Goal: Use online tool/utility: Utilize a website feature to perform a specific function

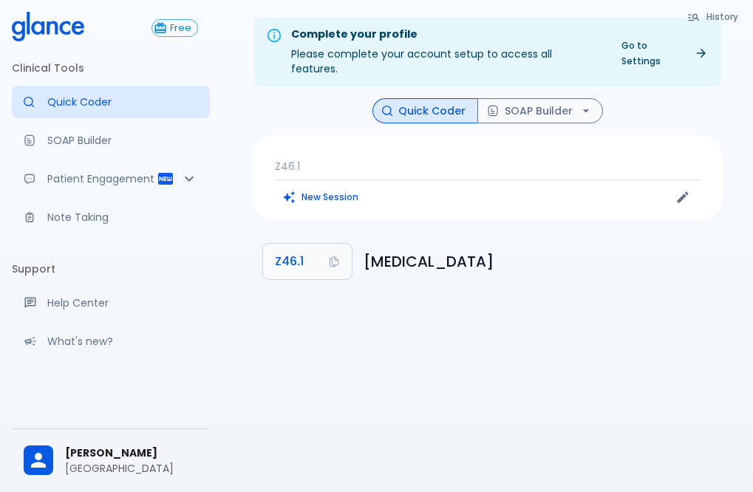
click at [474, 186] on div "New Session" at bounding box center [381, 197] width 213 height 22
click at [324, 186] on button "New Session" at bounding box center [321, 196] width 92 height 21
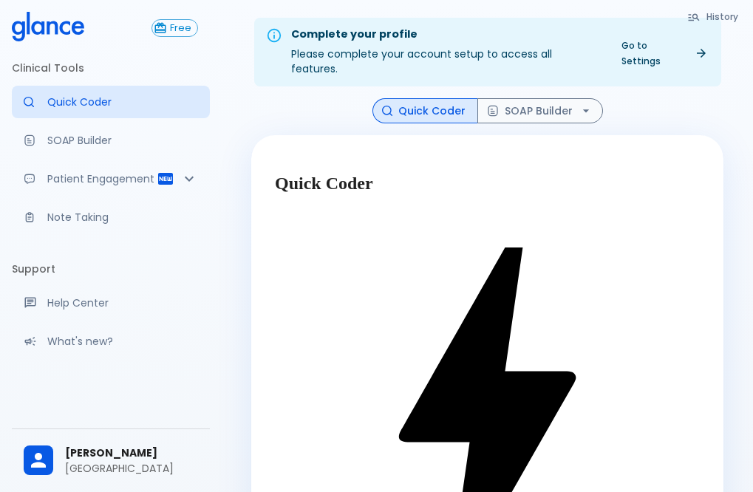
drag, startPoint x: 313, startPoint y: 399, endPoint x: 317, endPoint y: 388, distance: 11.7
type textarea "c"
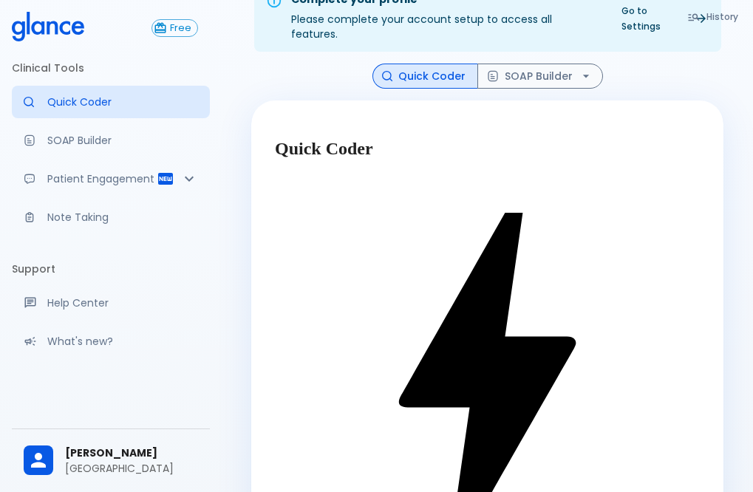
scroll to position [35, 0]
type textarea "bleding gum"
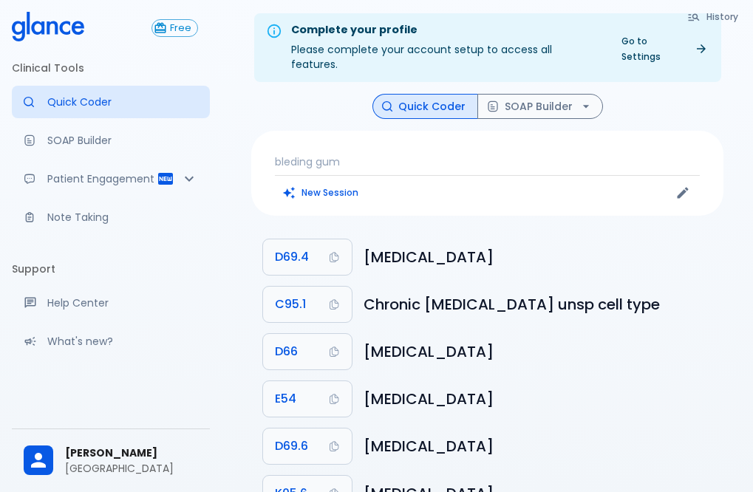
scroll to position [0, 0]
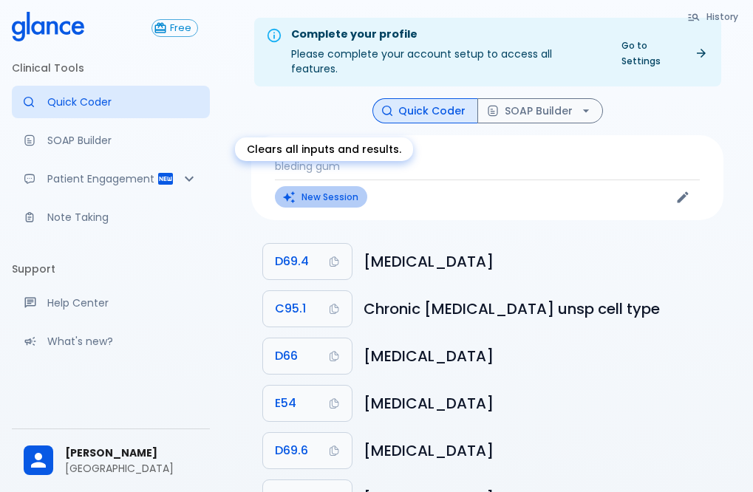
click at [317, 186] on button "New Session" at bounding box center [321, 196] width 92 height 21
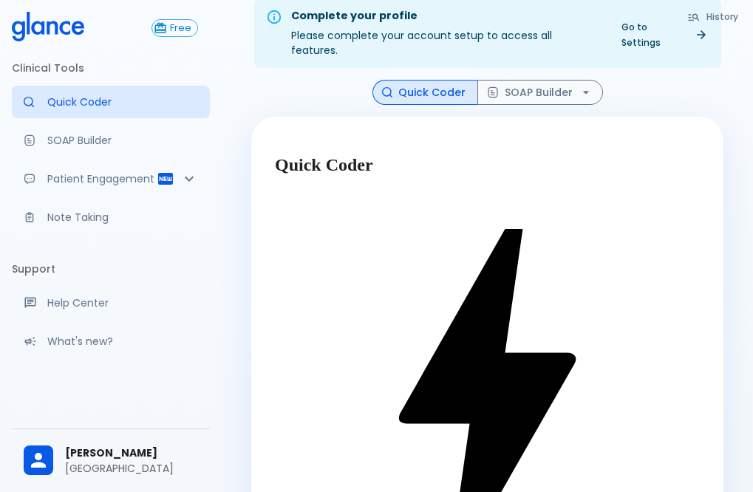
scroll to position [35, 0]
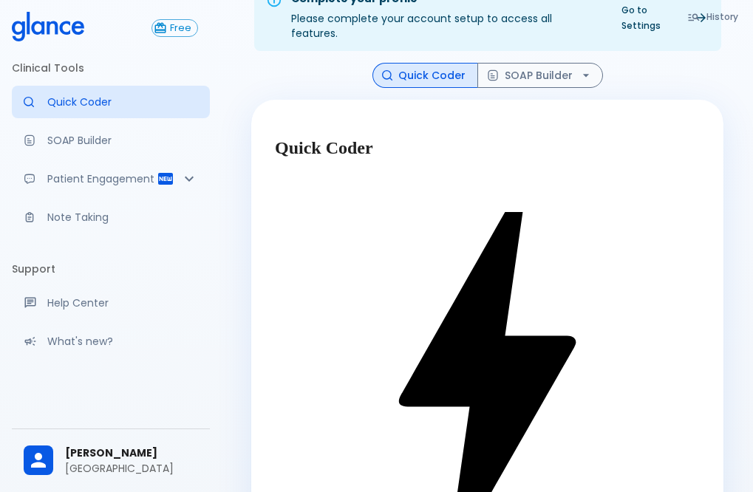
type textarea "clening"
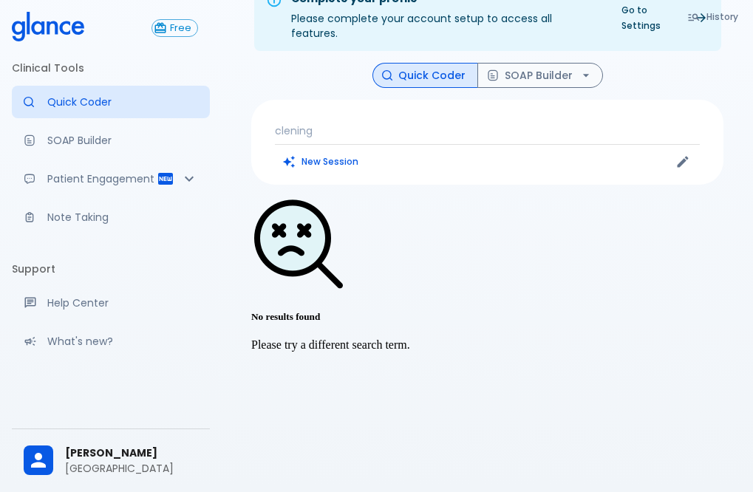
click at [317, 123] on p "clening" at bounding box center [487, 130] width 425 height 15
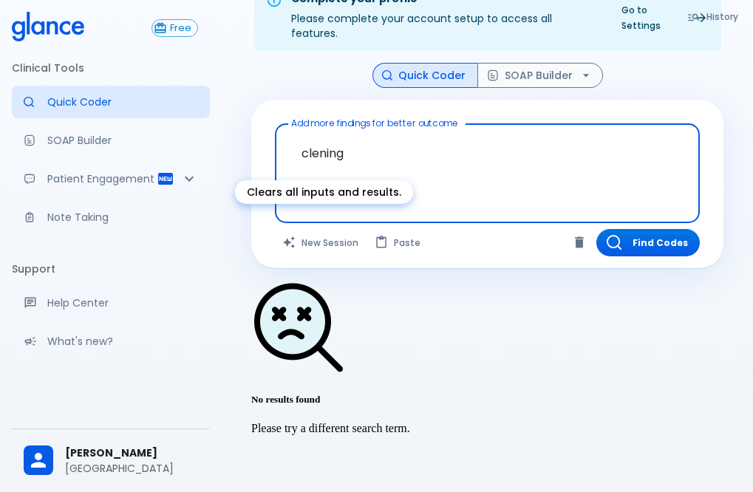
click at [339, 229] on button "New Session" at bounding box center [321, 242] width 92 height 27
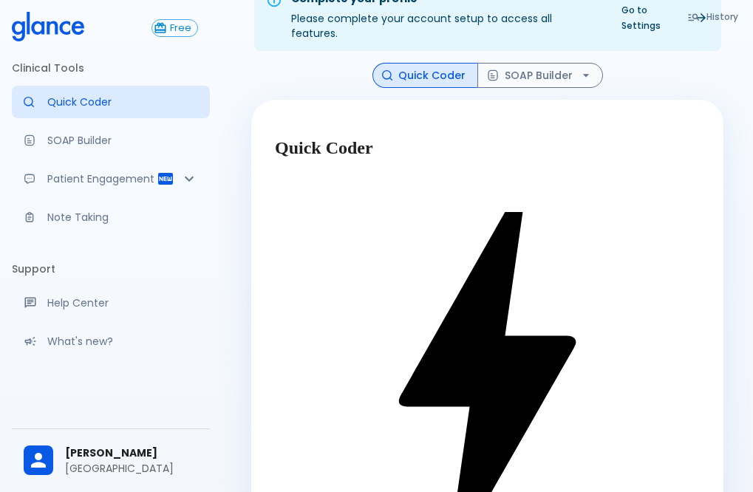
type textarea "gum"
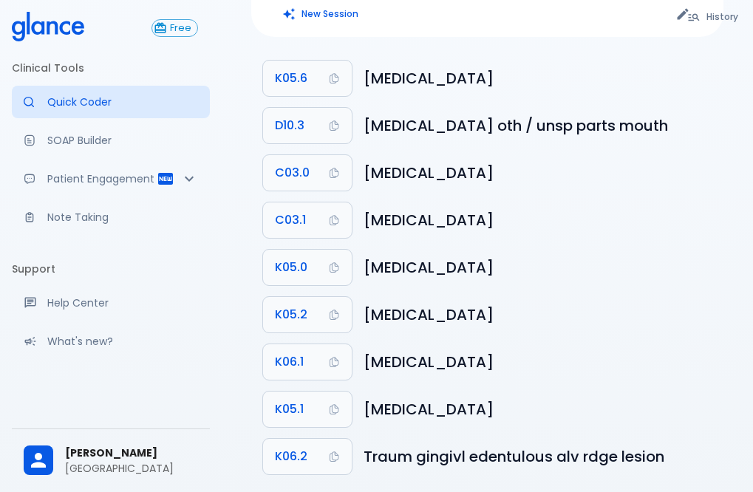
scroll to position [192, 0]
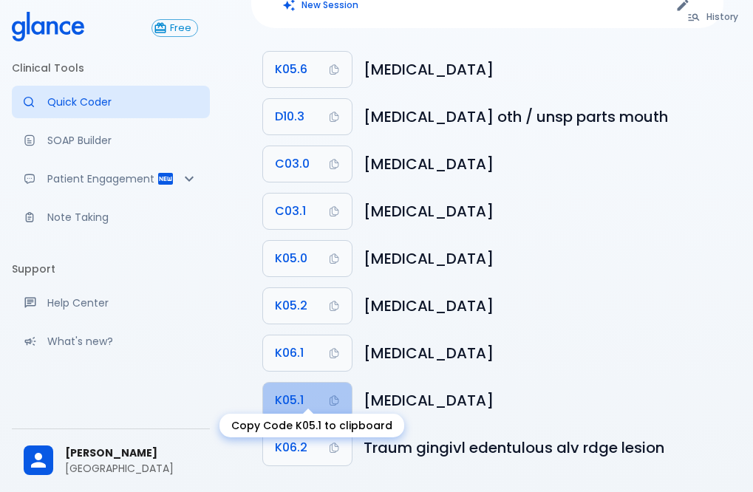
click at [320, 383] on button "K05.1" at bounding box center [307, 400] width 89 height 35
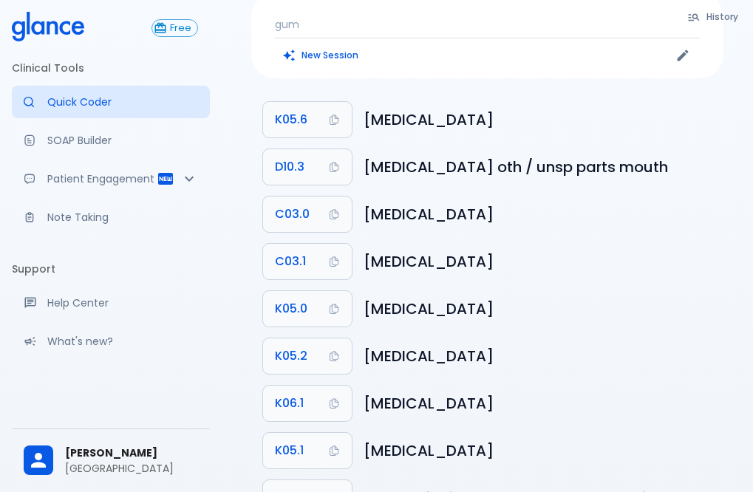
scroll to position [148, 0]
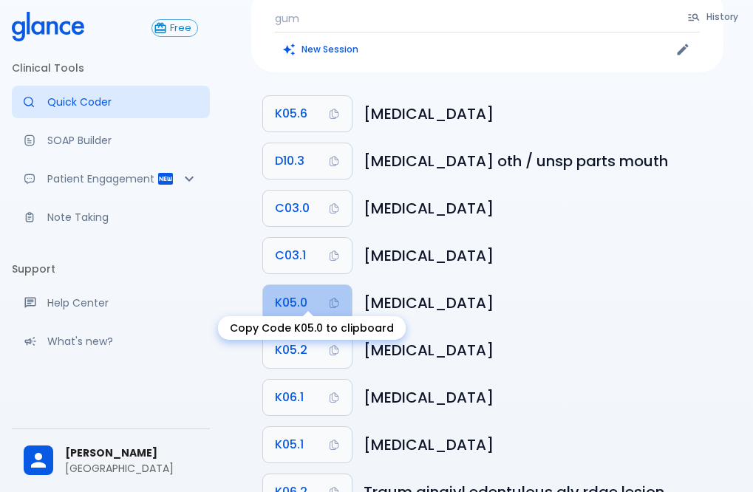
click at [306, 300] on button "K05.0" at bounding box center [307, 302] width 89 height 35
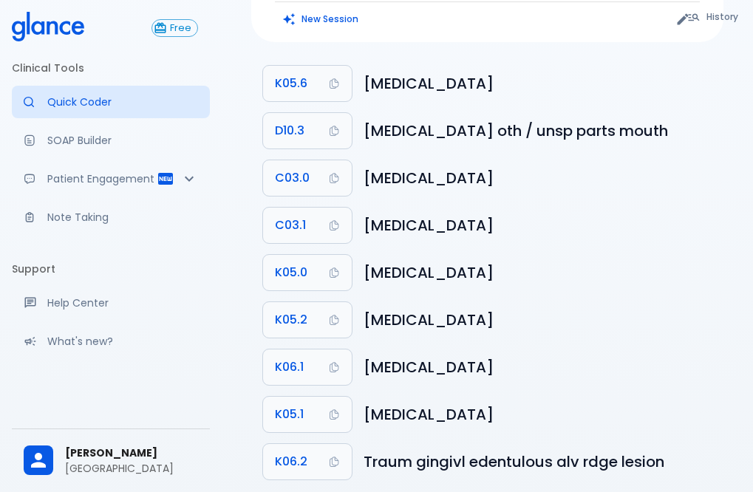
scroll to position [192, 0]
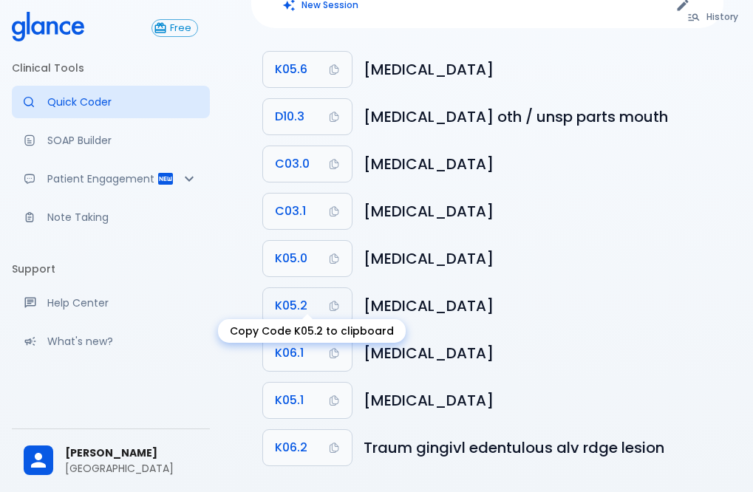
click at [315, 299] on button "K05.2" at bounding box center [307, 305] width 89 height 35
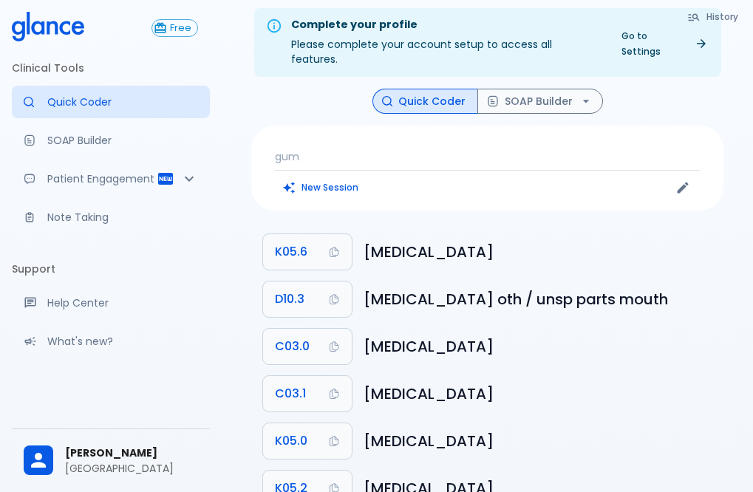
scroll to position [0, 0]
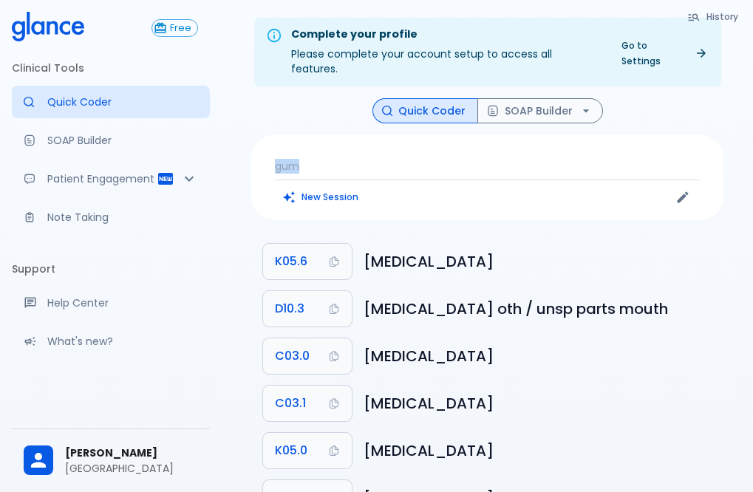
drag, startPoint x: 315, startPoint y: 140, endPoint x: 268, endPoint y: 149, distance: 48.3
click at [268, 149] on div "gum New Session" at bounding box center [487, 177] width 472 height 85
click at [330, 186] on button "New Session" at bounding box center [321, 196] width 92 height 21
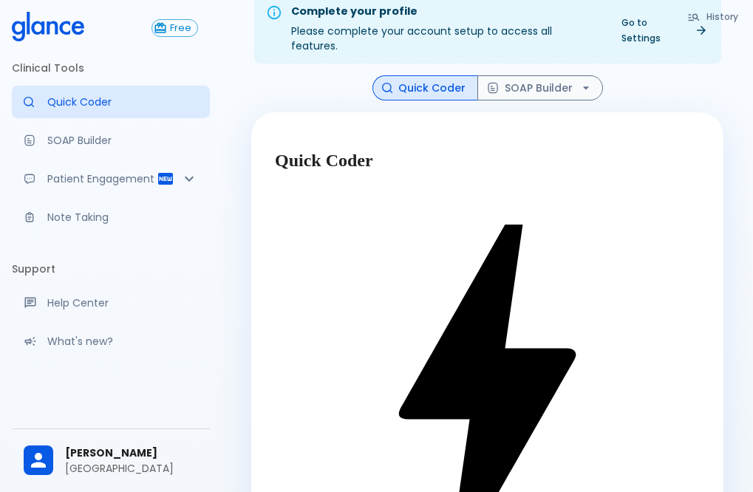
scroll to position [35, 0]
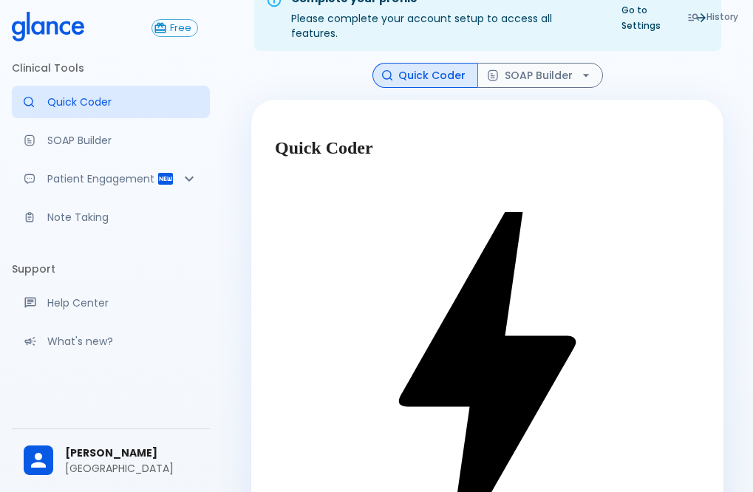
type textarea "composite"
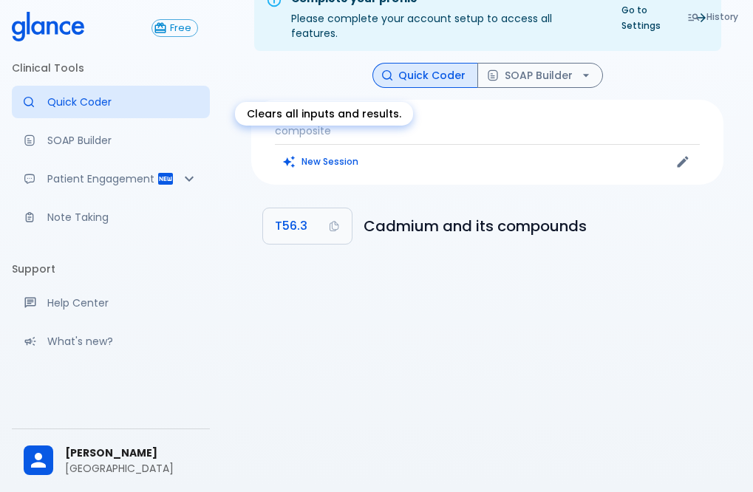
click at [343, 151] on button "New Session" at bounding box center [321, 161] width 92 height 21
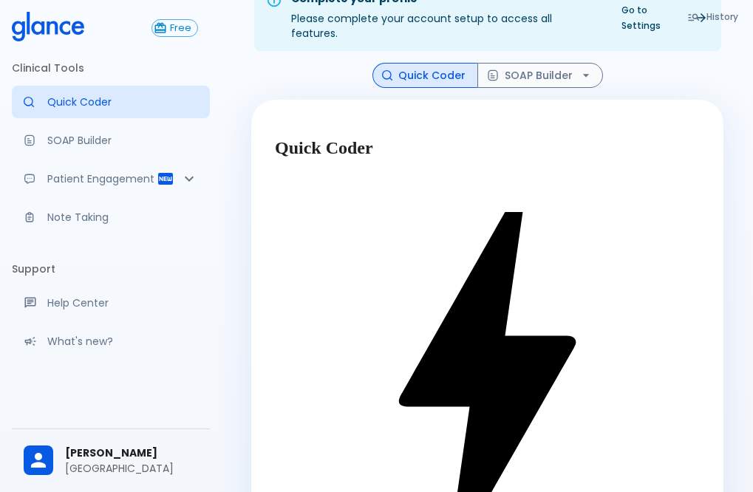
type textarea "[MEDICAL_DATA]"
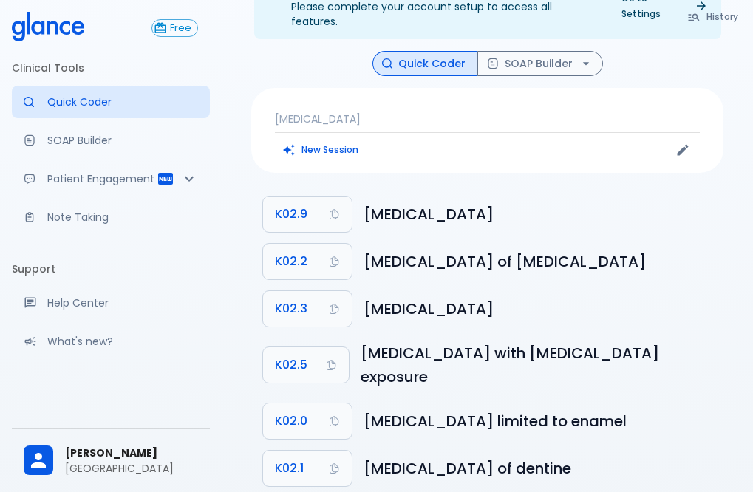
scroll to position [50, 0]
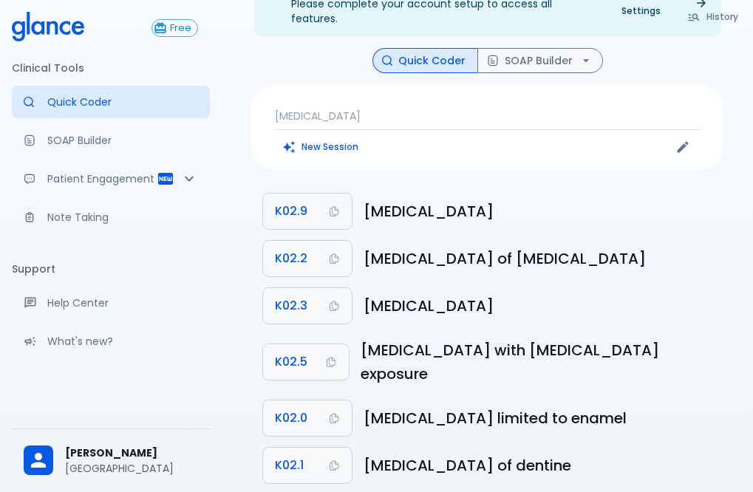
drag, startPoint x: 551, startPoint y: 193, endPoint x: 373, endPoint y: 194, distance: 177.4
click at [355, 194] on li "K02.9 [MEDICAL_DATA]" at bounding box center [487, 211] width 472 height 47
copy h6 "[MEDICAL_DATA]"
drag, startPoint x: 528, startPoint y: 292, endPoint x: 364, endPoint y: 299, distance: 164.9
click at [364, 299] on h6 "[MEDICAL_DATA]" at bounding box center [538, 306] width 348 height 24
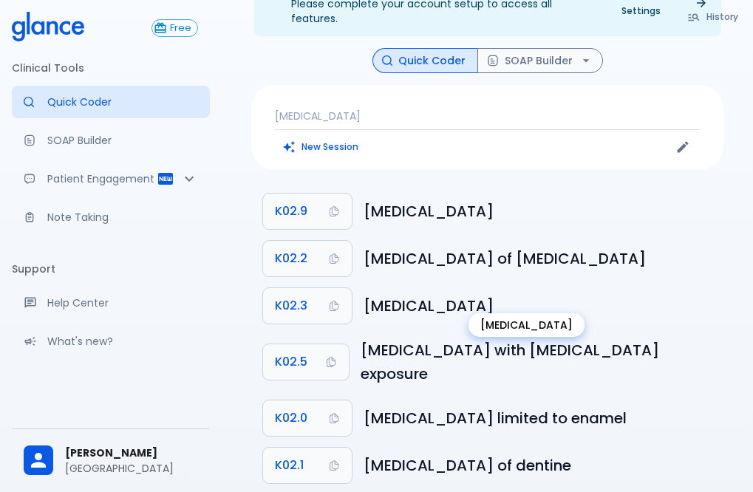
copy h6 "[MEDICAL_DATA]"
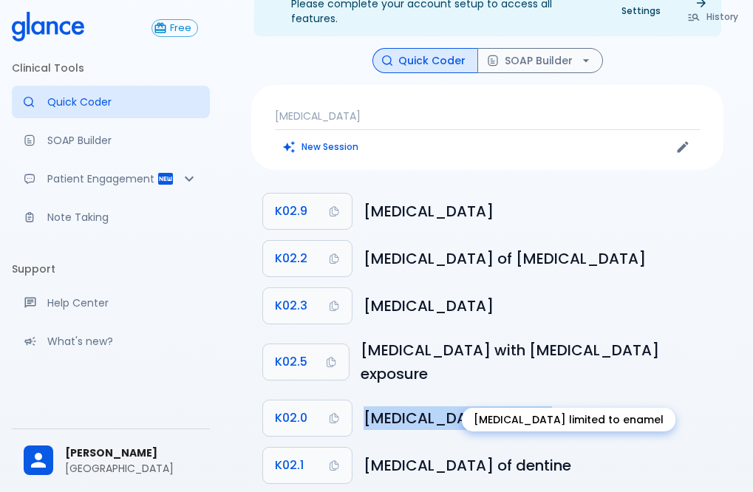
drag, startPoint x: 511, startPoint y: 389, endPoint x: 364, endPoint y: 391, distance: 146.3
click at [364, 406] on h6 "[MEDICAL_DATA] limited to enamel" at bounding box center [538, 418] width 348 height 24
copy h6 "[MEDICAL_DATA] limited to ename"
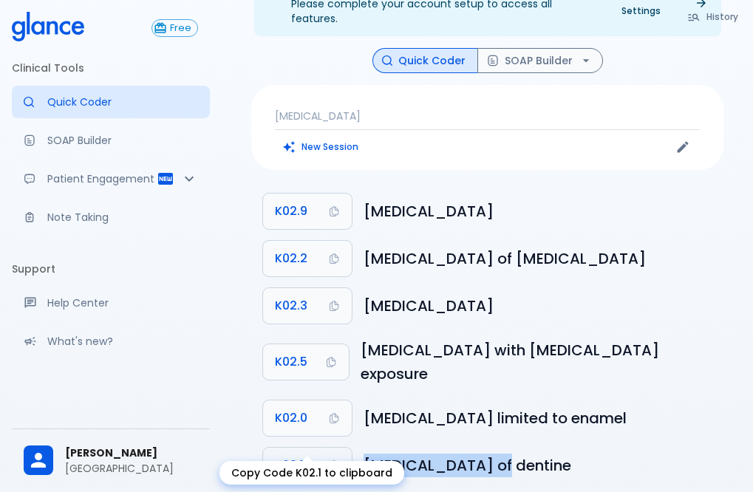
drag, startPoint x: 488, startPoint y: 435, endPoint x: 351, endPoint y: 427, distance: 136.9
click at [347, 442] on li "K02.1 [MEDICAL_DATA] of dentine" at bounding box center [487, 465] width 472 height 47
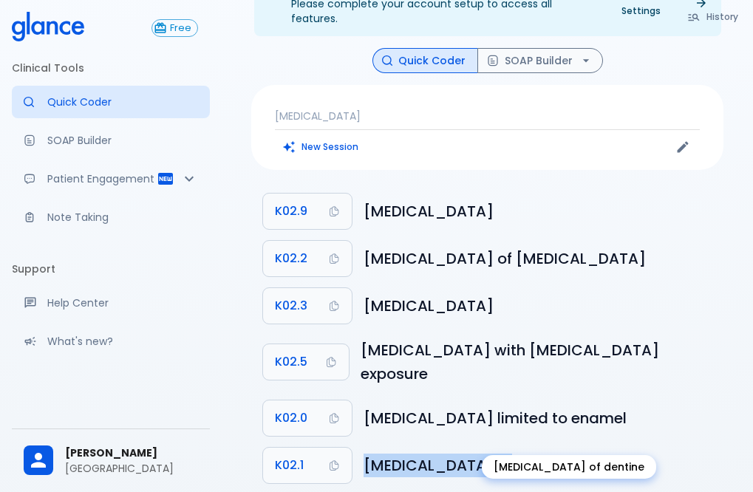
copy h6 "[MEDICAL_DATA] of dentine"
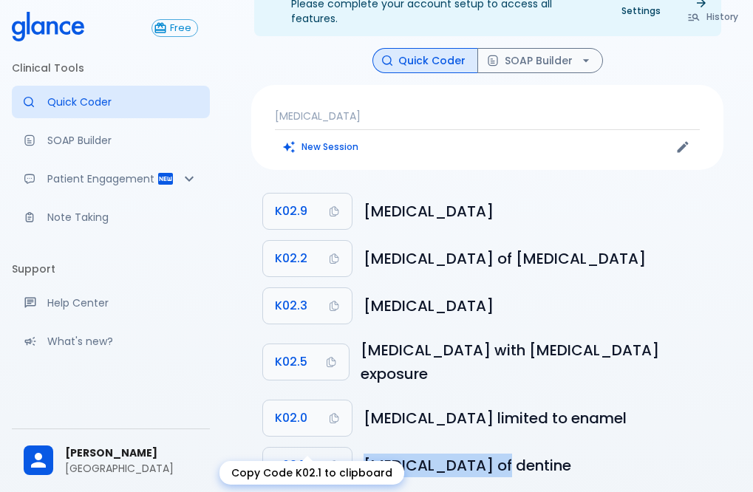
click at [286, 455] on span "K02.1" at bounding box center [289, 465] width 29 height 21
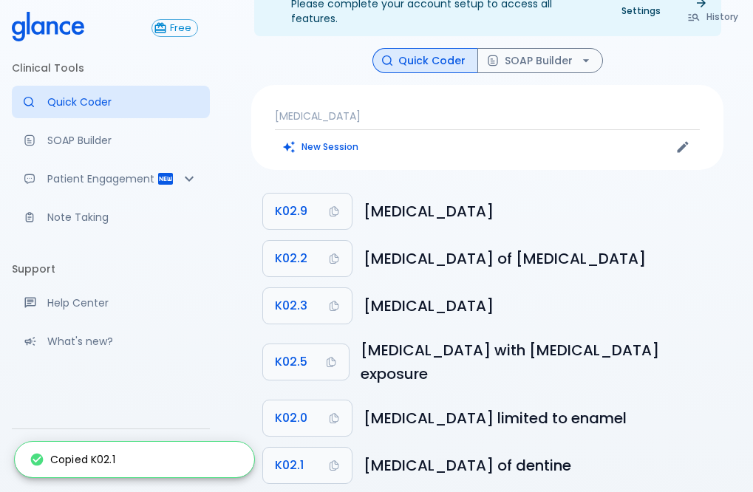
click at [118, 460] on div "Copied K02.1" at bounding box center [134, 459] width 239 height 35
drag, startPoint x: 157, startPoint y: 463, endPoint x: 682, endPoint y: 299, distance: 549.8
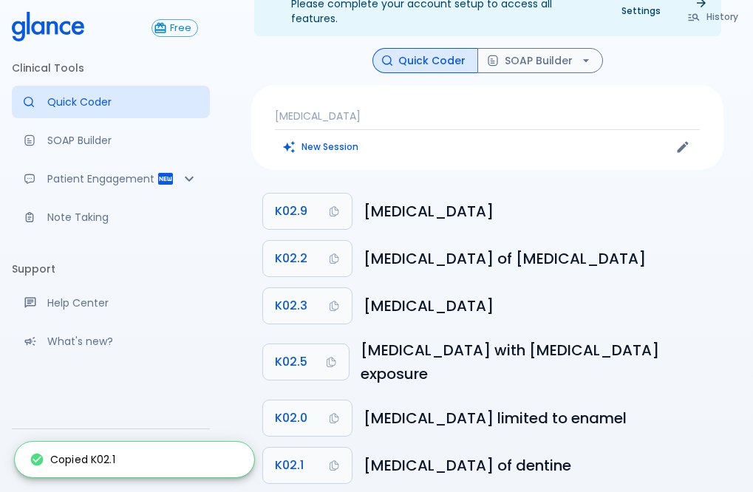
click at [725, 299] on div "History Quick Coder SOAP Builder [MEDICAL_DATA] New Session K02.9 [MEDICAL_DATA…" at bounding box center [488, 272] width 508 height 448
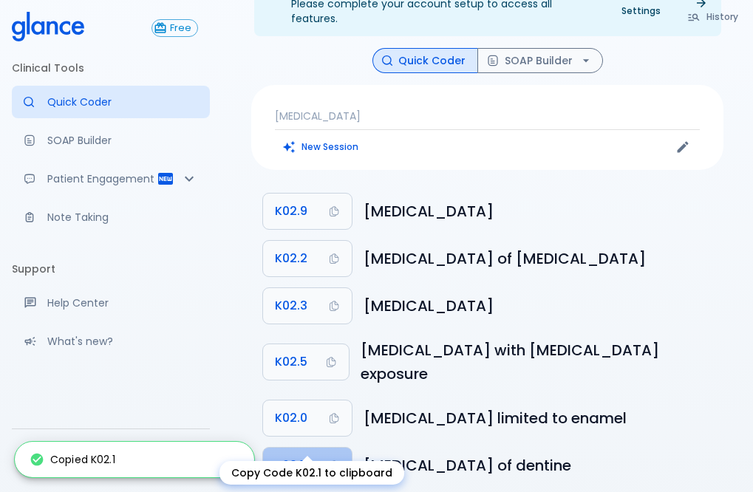
click at [290, 455] on span "K02.1" at bounding box center [289, 465] width 29 height 21
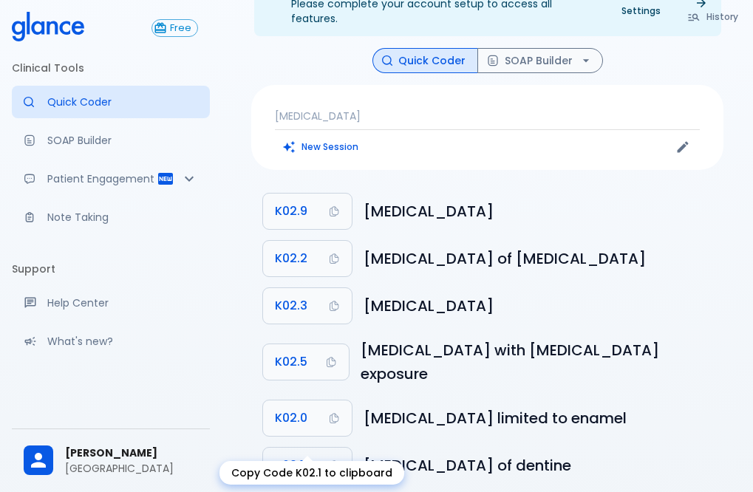
click at [308, 448] on button "K02.1" at bounding box center [307, 465] width 89 height 35
click at [295, 455] on span "K02.1" at bounding box center [289, 465] width 29 height 21
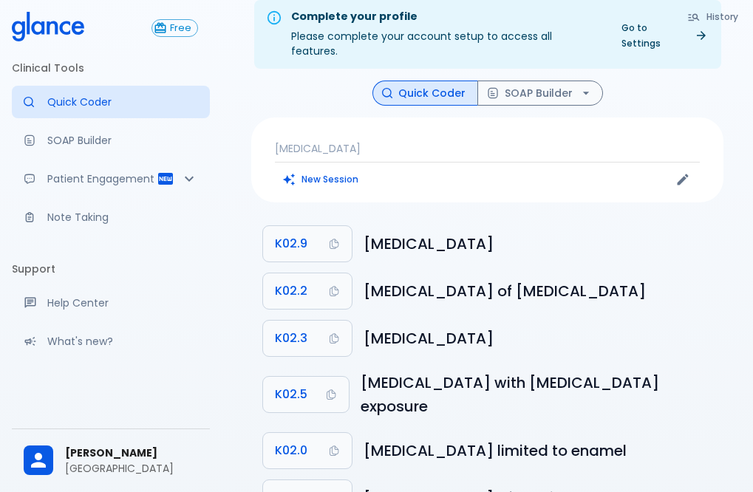
scroll to position [0, 0]
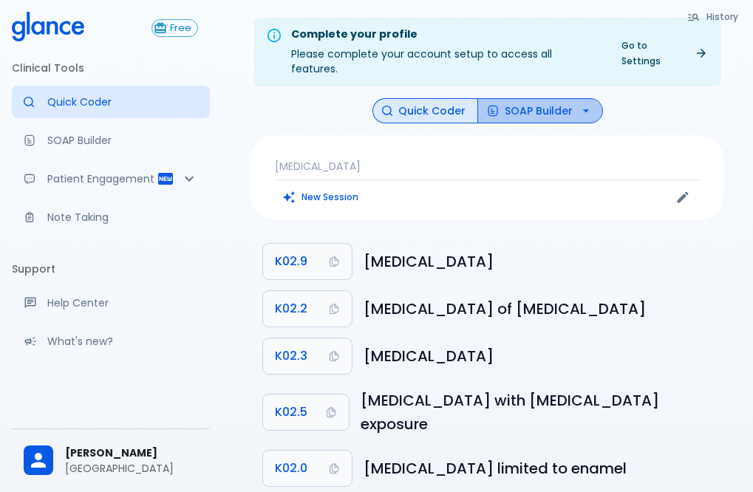
click at [548, 103] on button "SOAP Builder" at bounding box center [540, 111] width 126 height 26
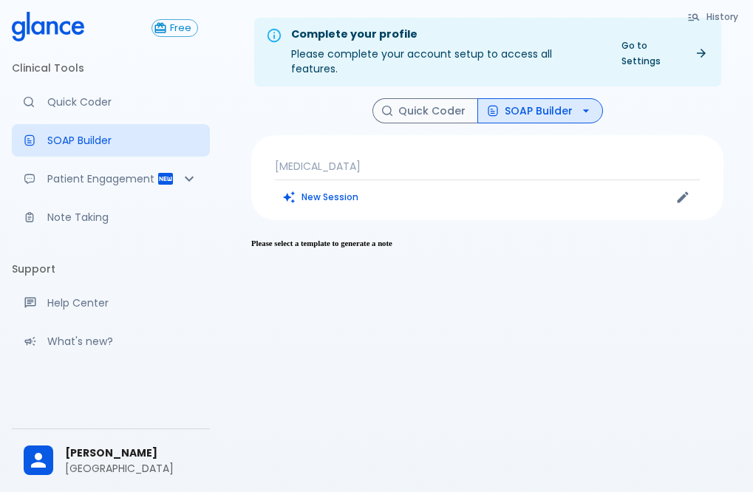
click at [304, 159] on p "[MEDICAL_DATA]" at bounding box center [487, 166] width 425 height 15
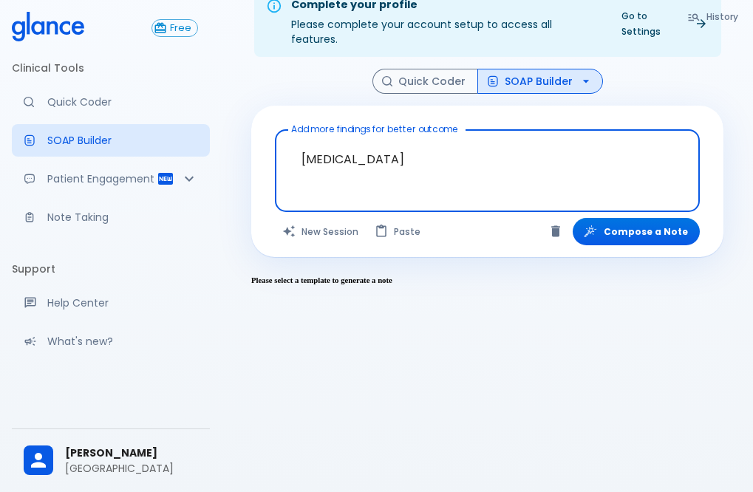
scroll to position [46, 0]
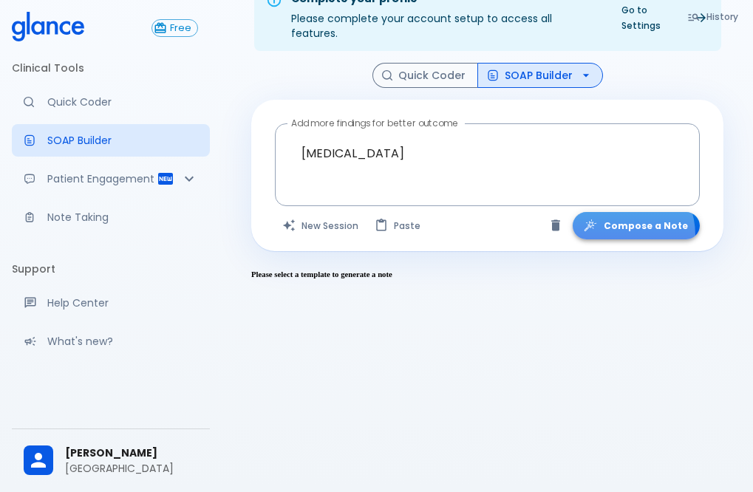
click at [625, 212] on button "Compose a Note" at bounding box center [636, 225] width 127 height 27
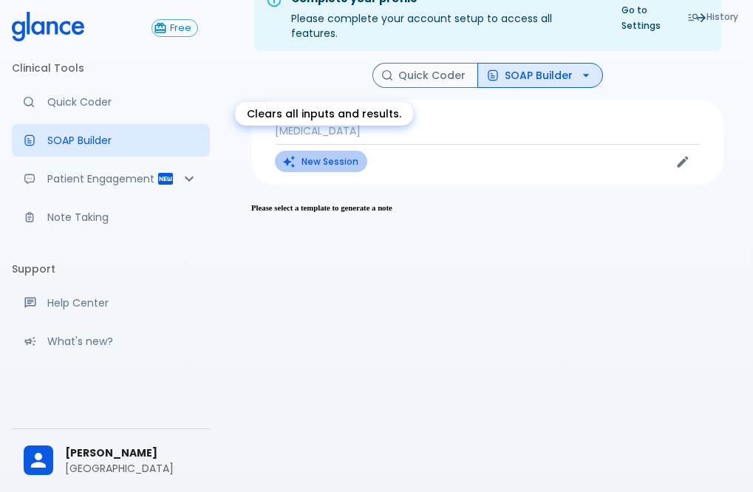
click at [319, 151] on button "New Session" at bounding box center [321, 161] width 92 height 21
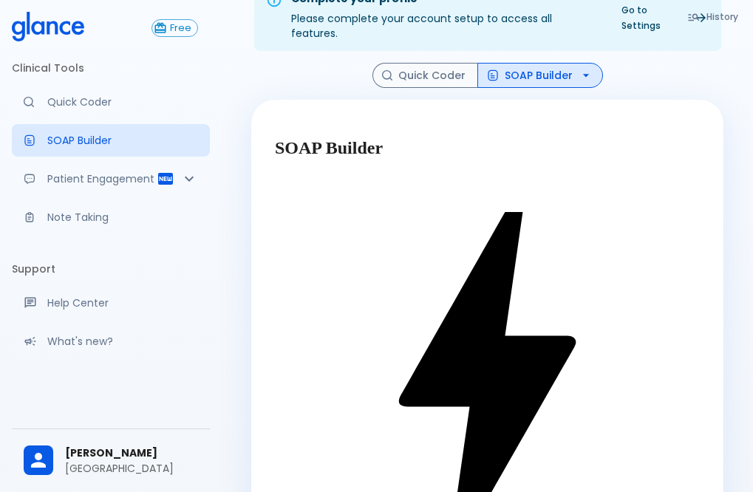
type textarea "[MEDICAL_DATA]"
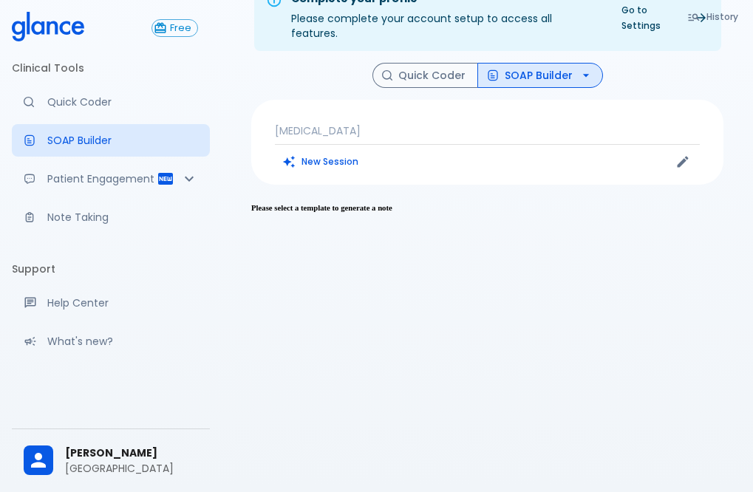
click at [329, 151] on button "New Session" at bounding box center [321, 161] width 92 height 21
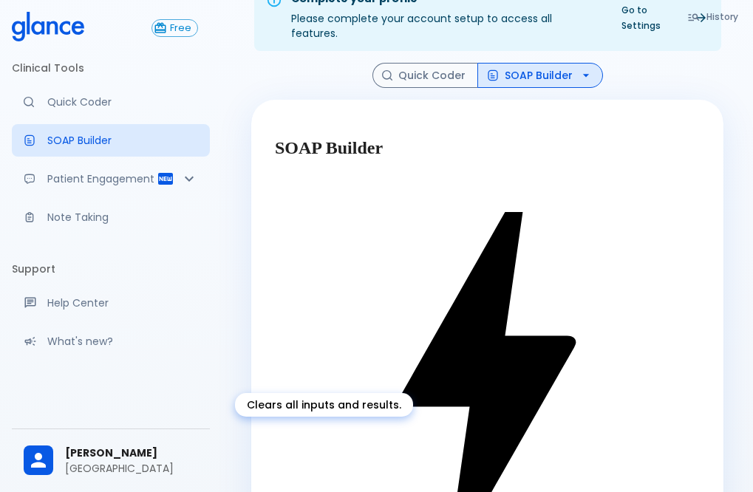
type textarea "[MEDICAL_DATA]"
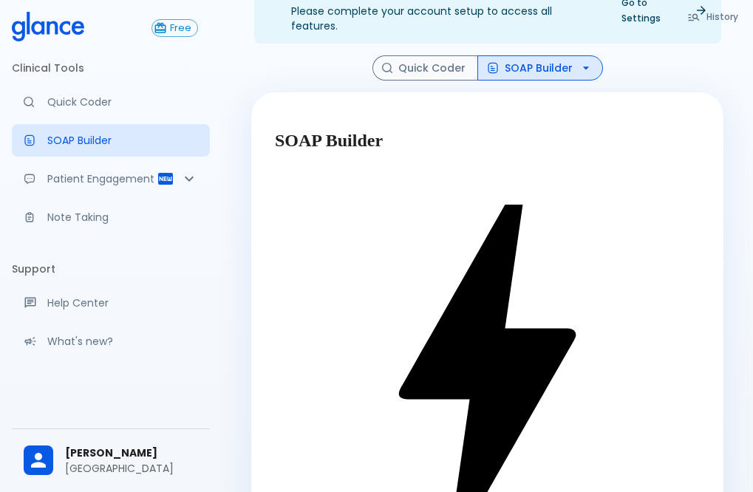
scroll to position [44, 0]
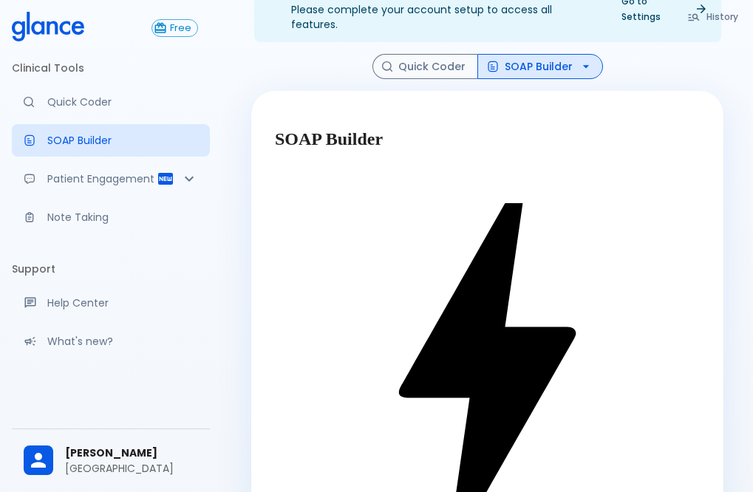
type textarea "[MEDICAL_DATA]"
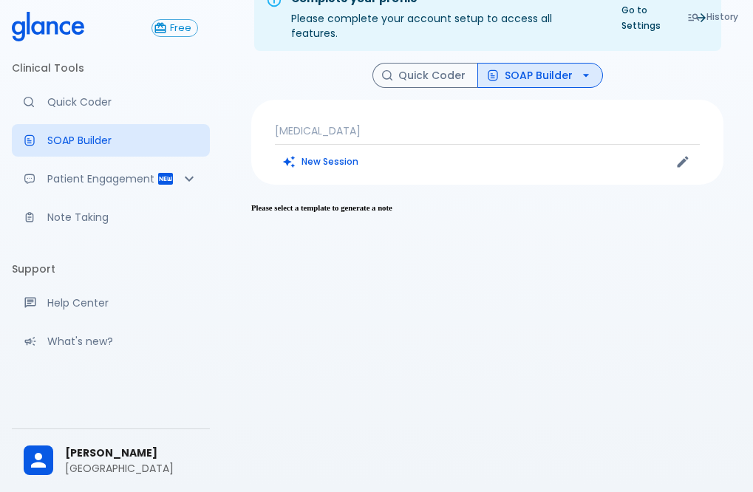
scroll to position [35, 0]
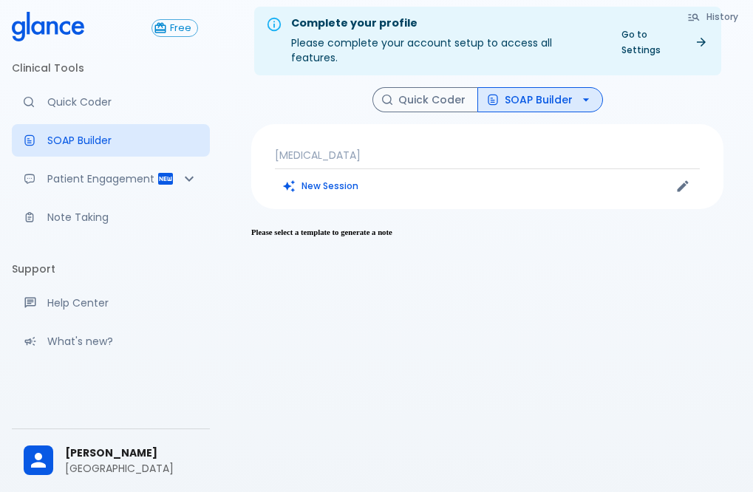
scroll to position [0, 0]
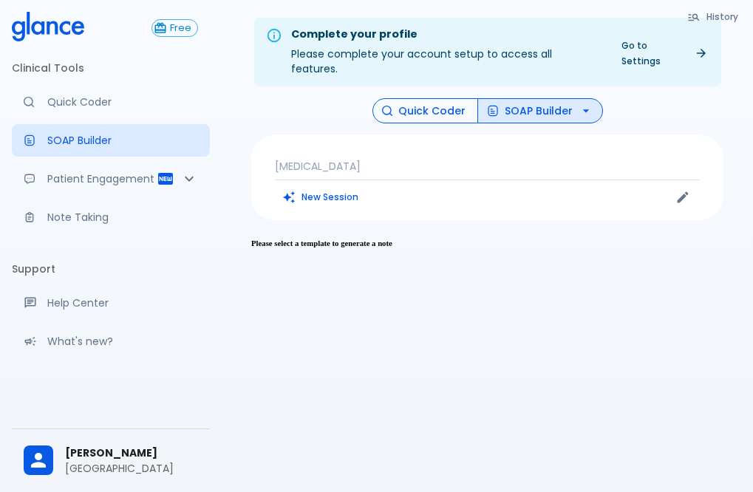
drag, startPoint x: 421, startPoint y: 104, endPoint x: 389, endPoint y: 110, distance: 32.3
click at [418, 104] on button "Quick Coder" at bounding box center [425, 111] width 106 height 26
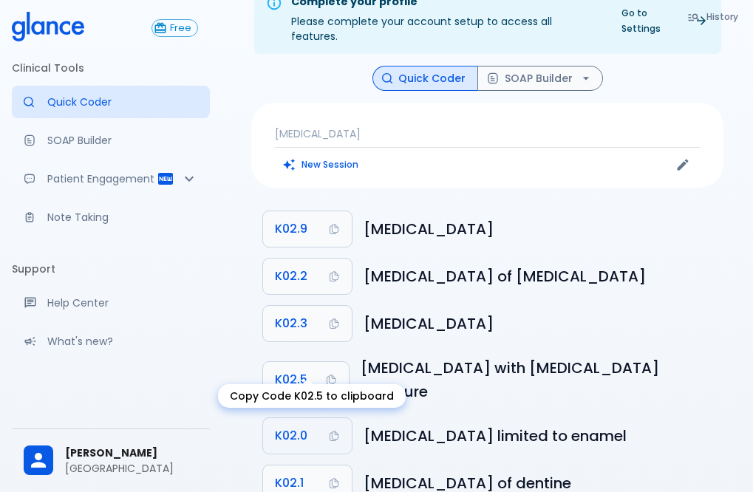
scroll to position [50, 0]
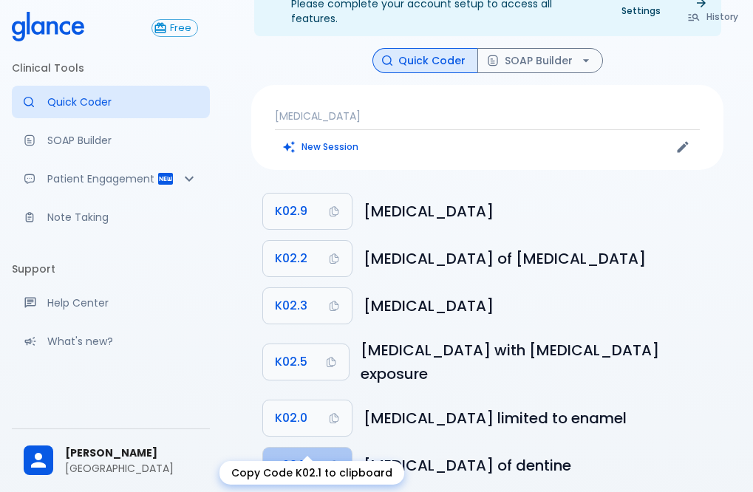
click at [302, 455] on span "K02.1" at bounding box center [289, 465] width 29 height 21
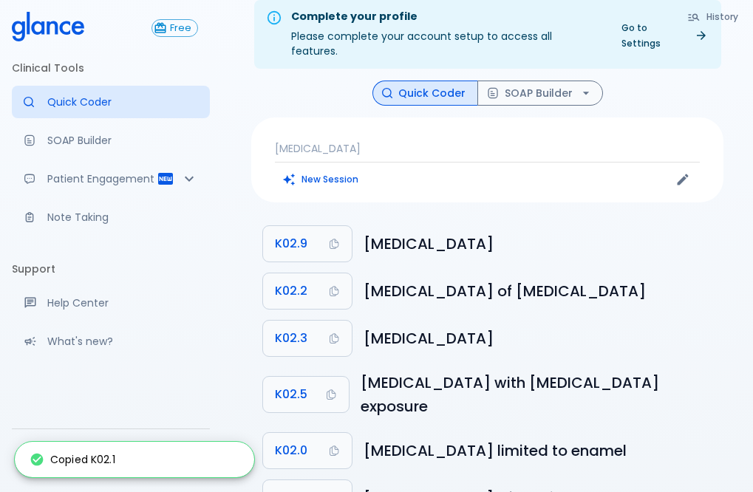
scroll to position [0, 0]
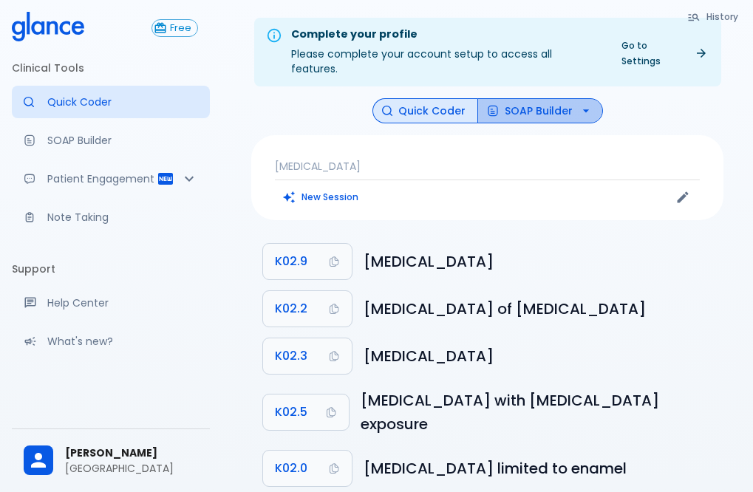
click at [554, 104] on button "SOAP Builder" at bounding box center [540, 111] width 126 height 26
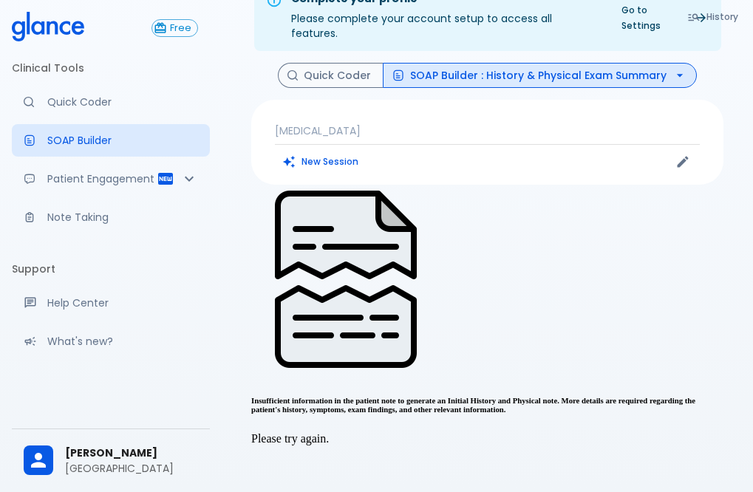
scroll to position [148, 0]
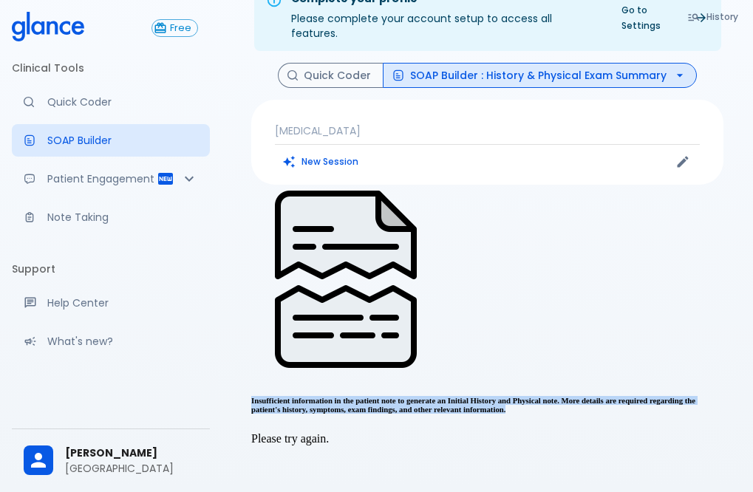
drag, startPoint x: 611, startPoint y: 296, endPoint x: 271, endPoint y: 214, distance: 349.5
click at [271, 396] on h6 "Insufficient information in the patient note to generate an Initial History and…" at bounding box center [487, 405] width 472 height 18
copy h6 "Insufficient information in the patient note to generate an Initial History and…"
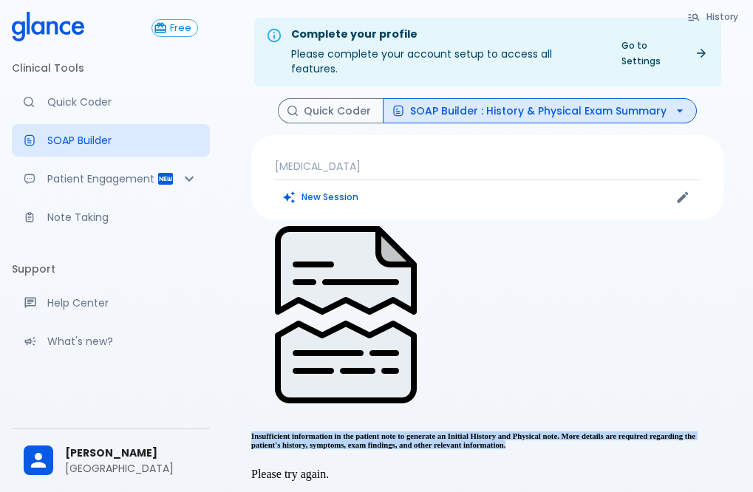
click at [529, 98] on button "SOAP Builder : History & Physical Exam Summary" at bounding box center [540, 111] width 314 height 26
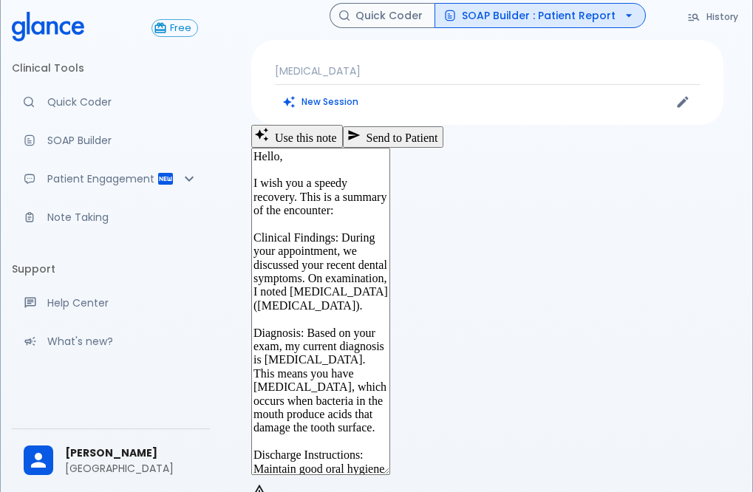
scroll to position [74, 0]
